Goal: Entertainment & Leisure: Consume media (video, audio)

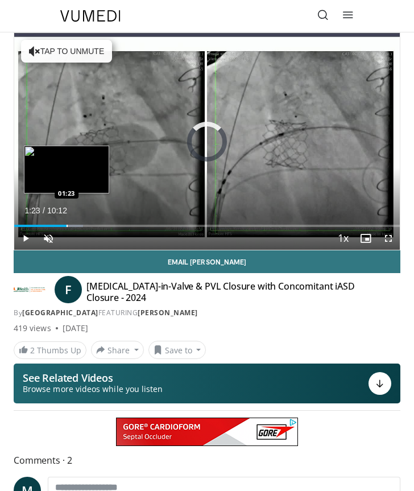
click at [67, 222] on div "Loaded : 17.82% 01:23 01:23" at bounding box center [206, 221] width 385 height 11
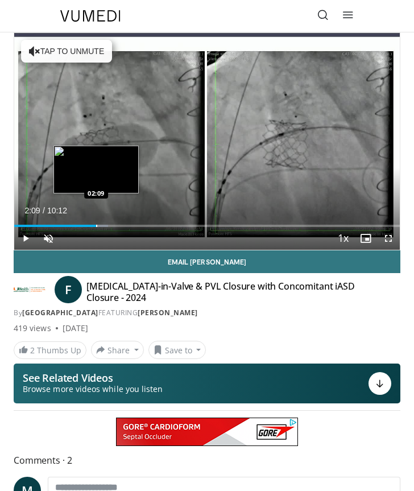
click at [96, 225] on div "Progress Bar" at bounding box center [96, 226] width 1 height 2
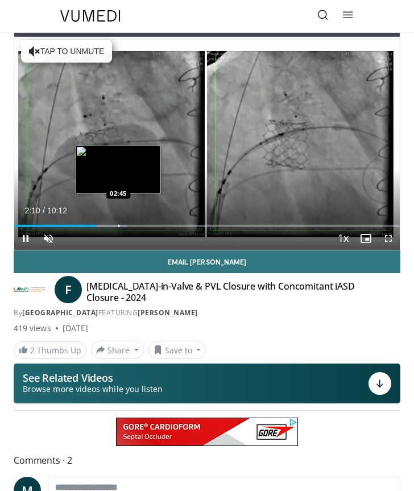
click at [119, 226] on div "Loaded : 29.41% 02:10 02:45" at bounding box center [206, 226] width 385 height 2
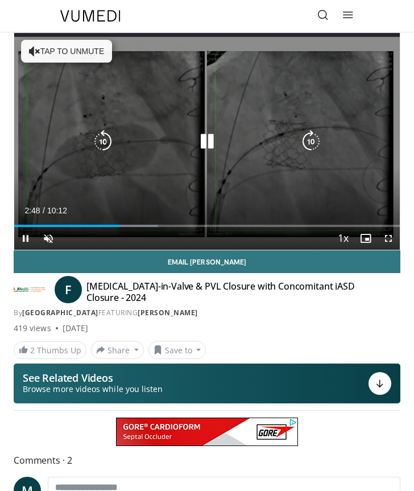
click at [137, 225] on div "Progress Bar" at bounding box center [129, 226] width 57 height 2
